Goal: Navigation & Orientation: Go to known website

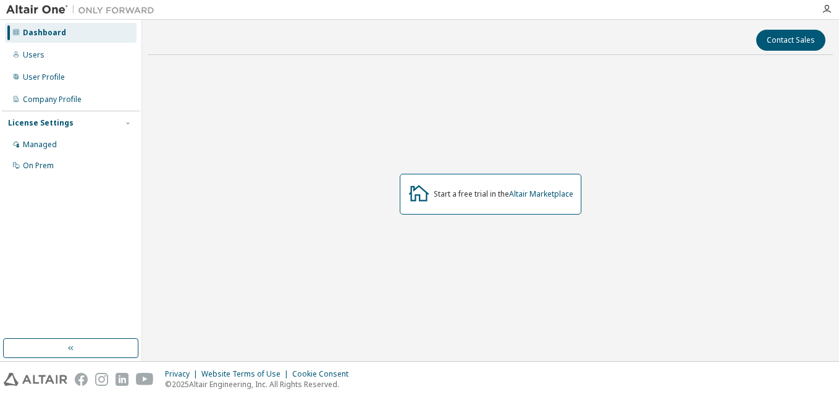
click at [468, 196] on div "Start a free trial in the Altair Marketplace" at bounding box center [504, 194] width 140 height 10
click at [523, 191] on link "Altair Marketplace" at bounding box center [541, 193] width 64 height 11
